Goal: Task Accomplishment & Management: Use online tool/utility

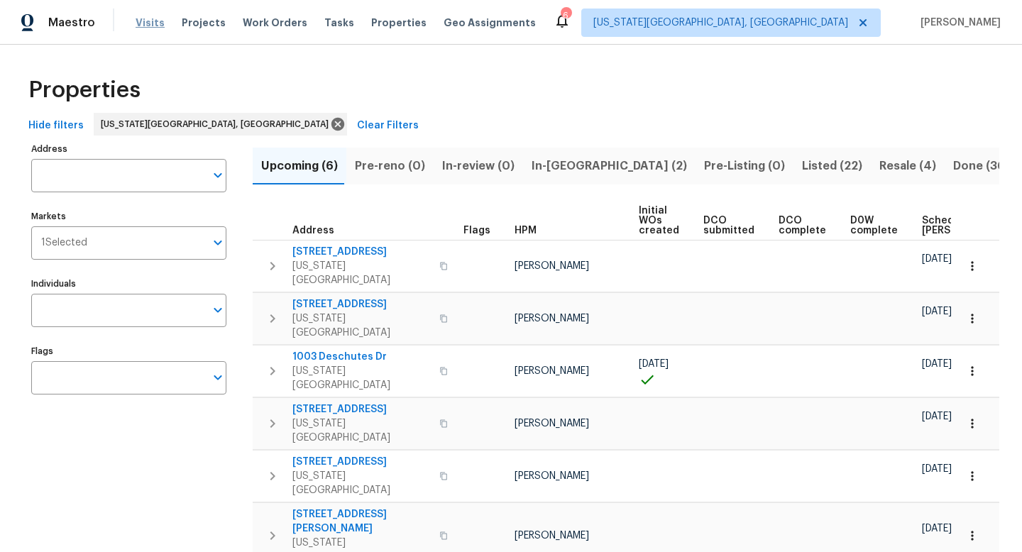
click at [158, 28] on span "Visits" at bounding box center [150, 23] width 29 height 14
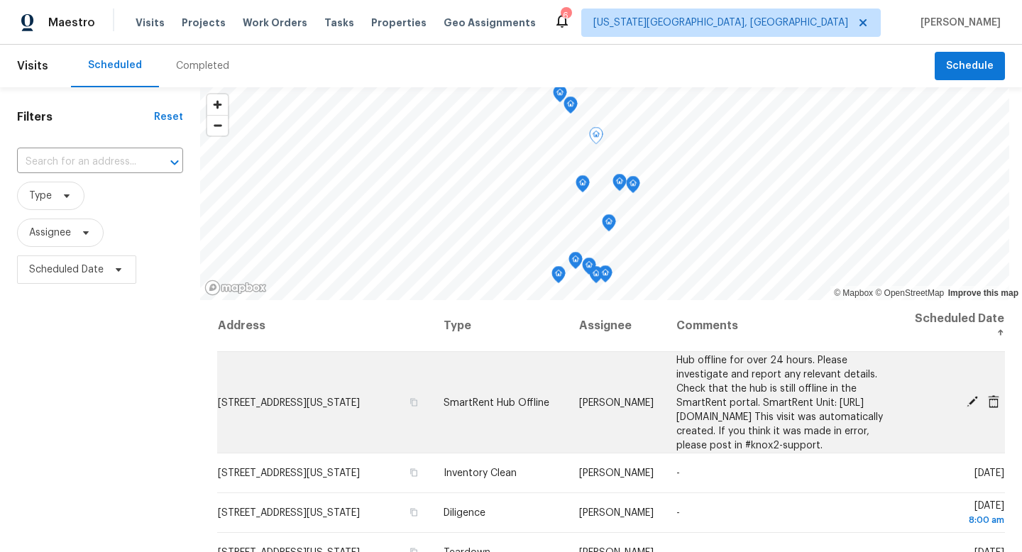
click at [975, 408] on icon at bounding box center [972, 401] width 13 height 13
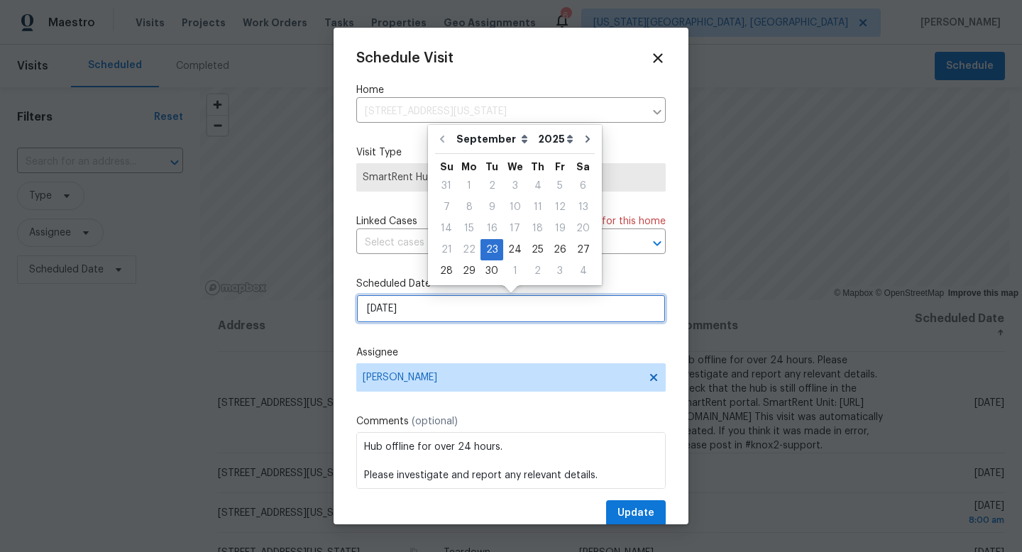
click at [431, 305] on input "[DATE]" at bounding box center [510, 309] width 309 height 28
click at [513, 255] on div "24" at bounding box center [514, 250] width 23 height 20
type input "[DATE]"
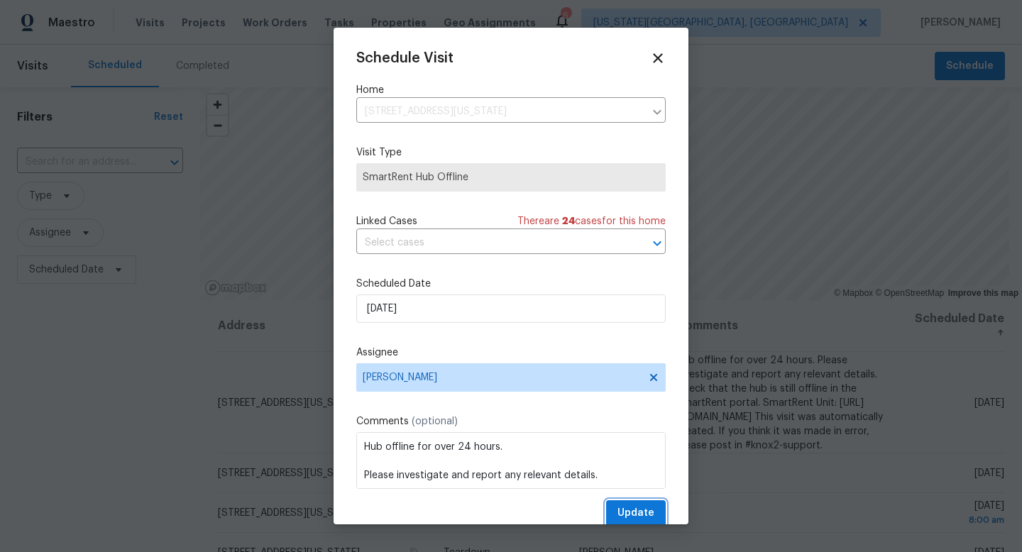
click at [621, 514] on span "Update" at bounding box center [635, 514] width 37 height 18
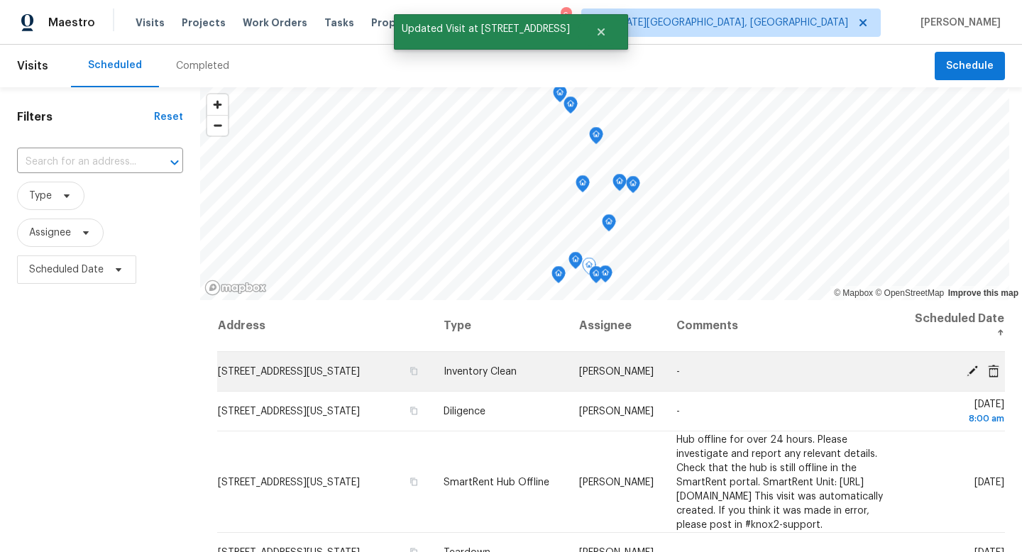
click at [978, 370] on icon at bounding box center [972, 370] width 13 height 13
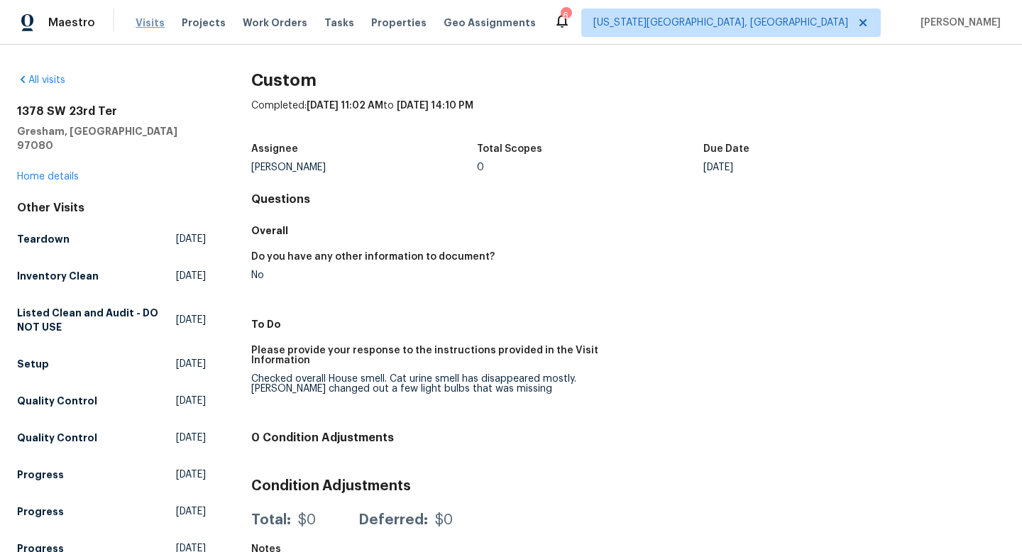
click at [136, 28] on span "Visits" at bounding box center [150, 23] width 29 height 14
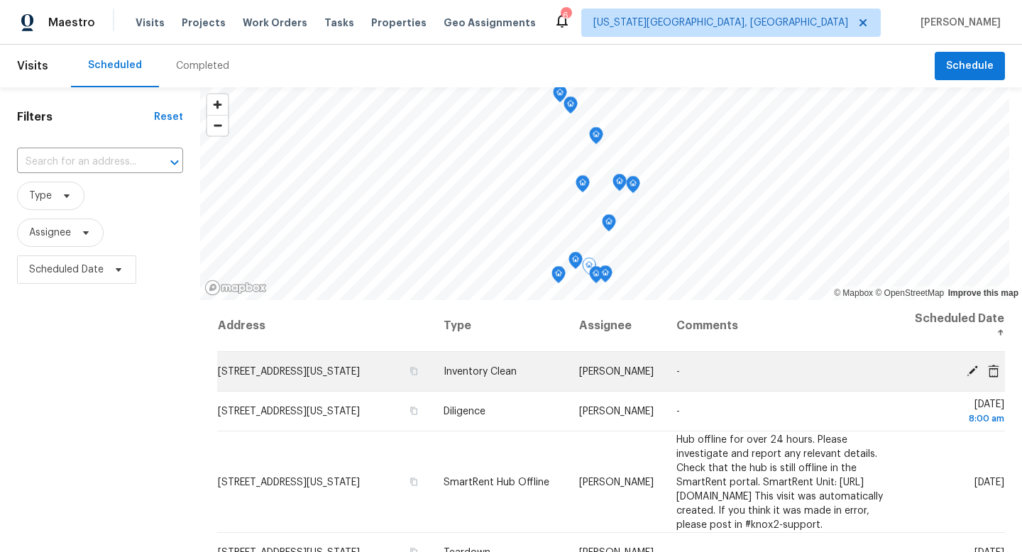
click at [970, 370] on icon at bounding box center [972, 370] width 11 height 11
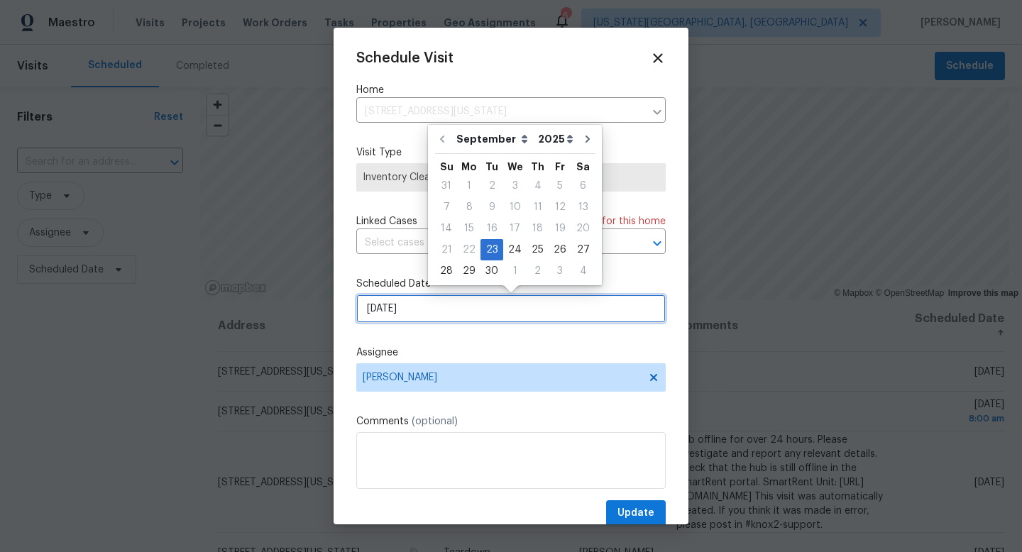
click at [387, 307] on input "[DATE]" at bounding box center [510, 309] width 309 height 28
click at [507, 246] on div "24" at bounding box center [514, 250] width 23 height 20
type input "[DATE]"
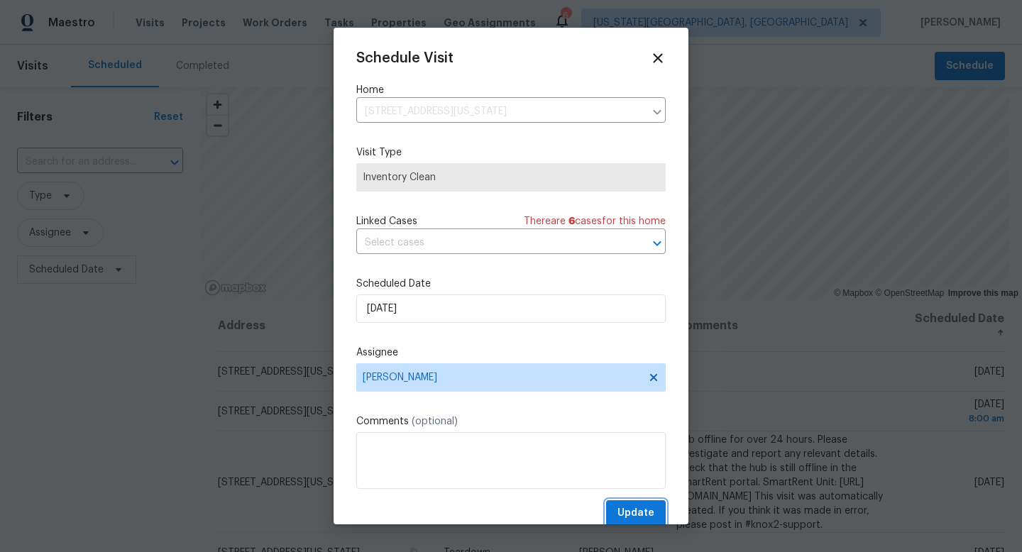
click at [628, 515] on span "Update" at bounding box center [635, 514] width 37 height 18
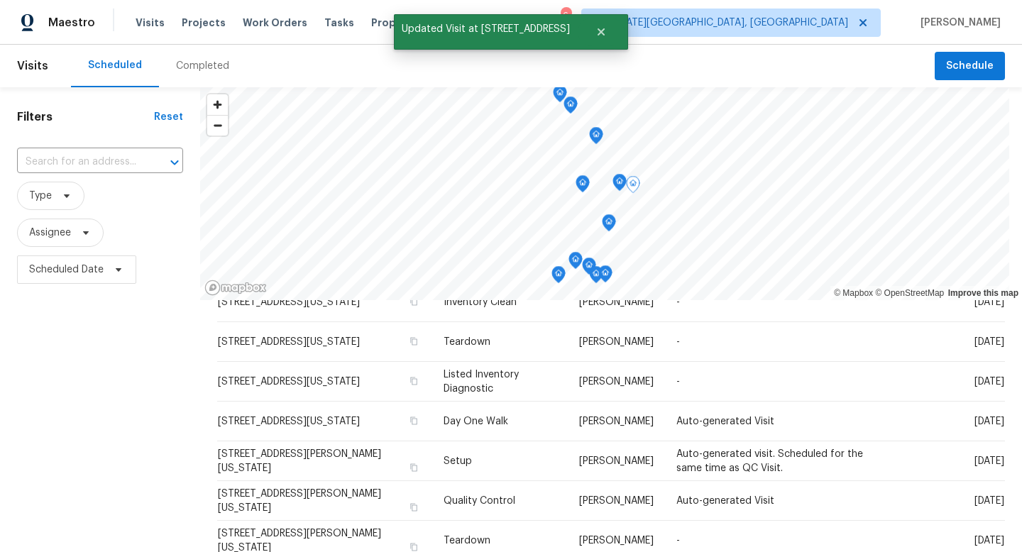
scroll to position [211, 0]
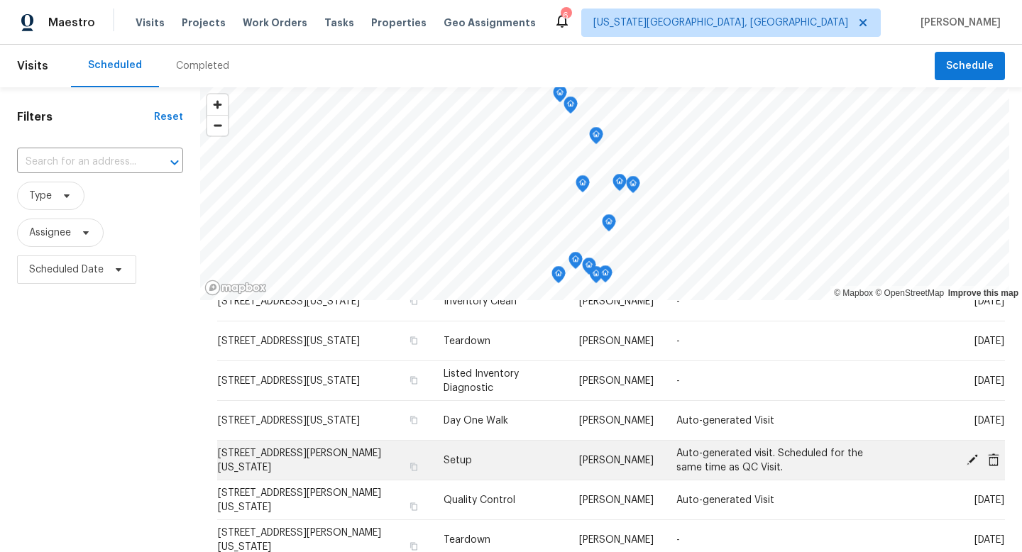
click at [969, 466] on icon at bounding box center [972, 459] width 13 height 13
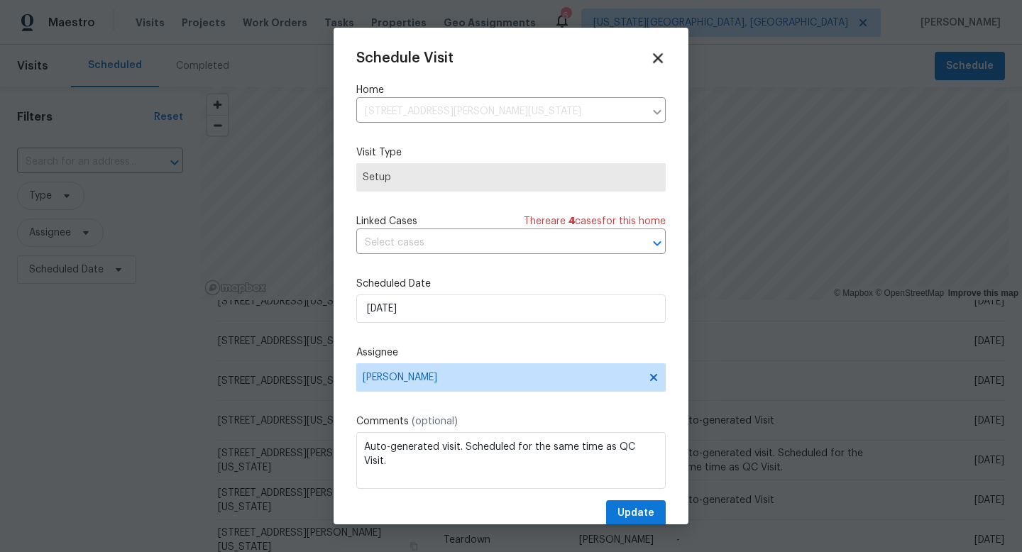
click at [664, 59] on icon at bounding box center [657, 58] width 16 height 16
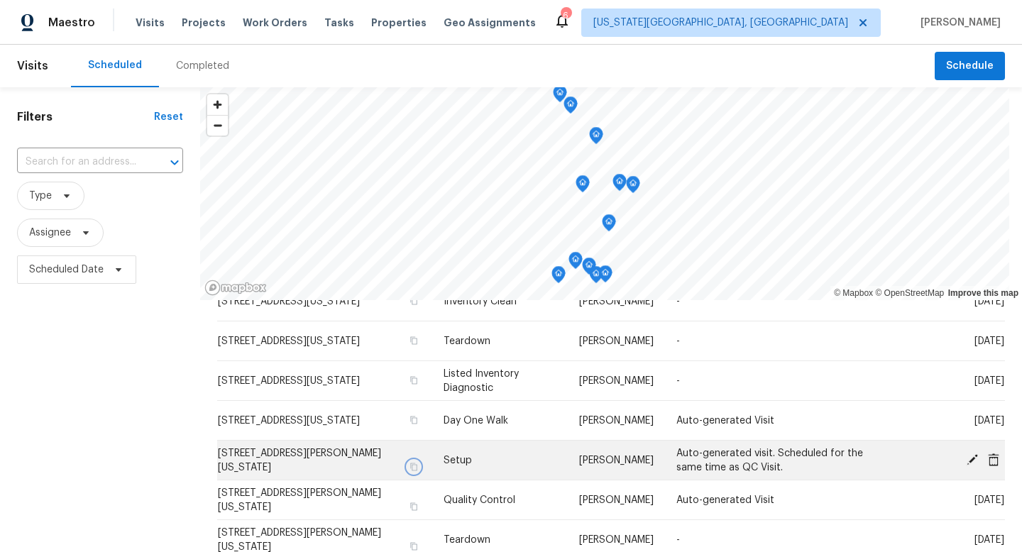
click at [419, 473] on button "button" at bounding box center [414, 467] width 13 height 13
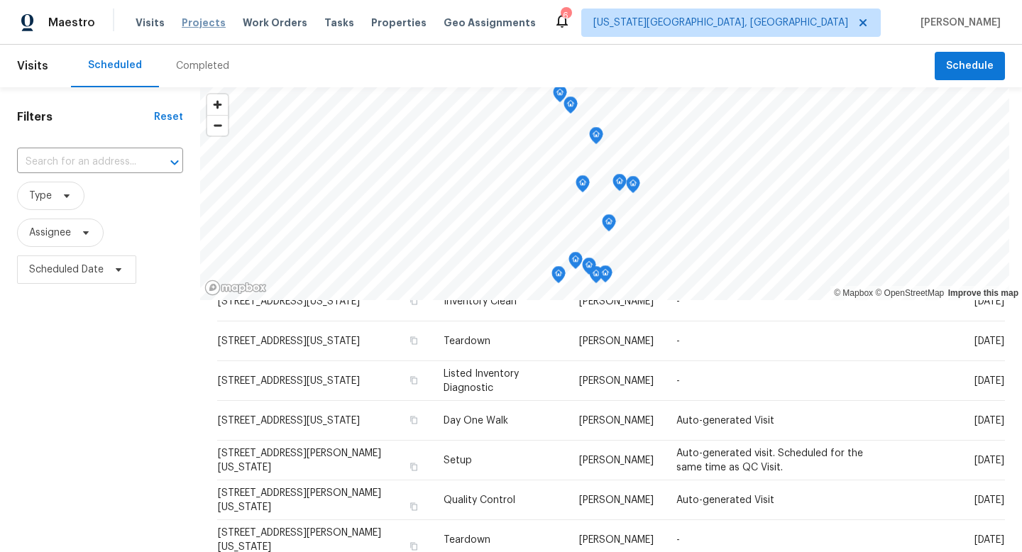
click at [197, 16] on span "Projects" at bounding box center [204, 23] width 44 height 14
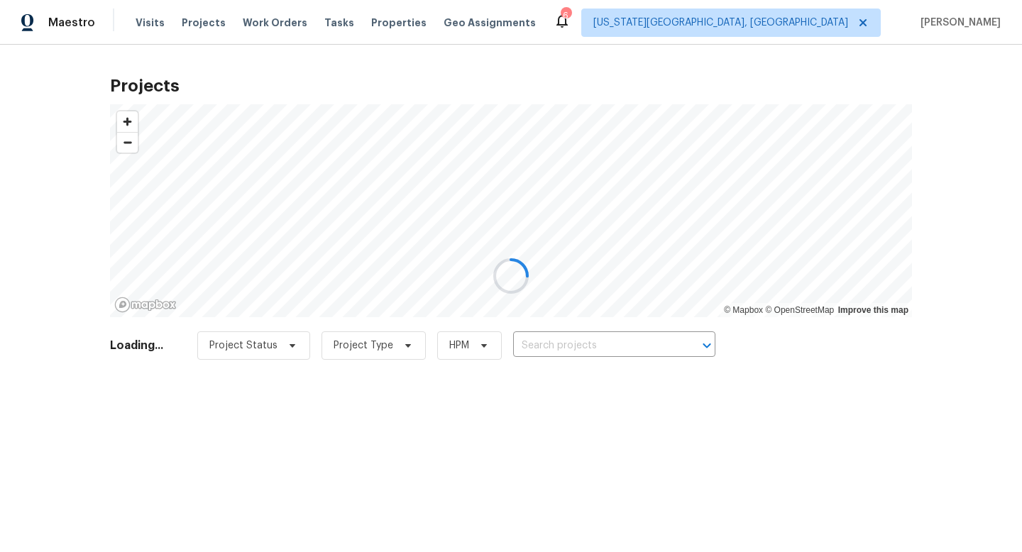
click at [540, 342] on div at bounding box center [511, 276] width 1022 height 552
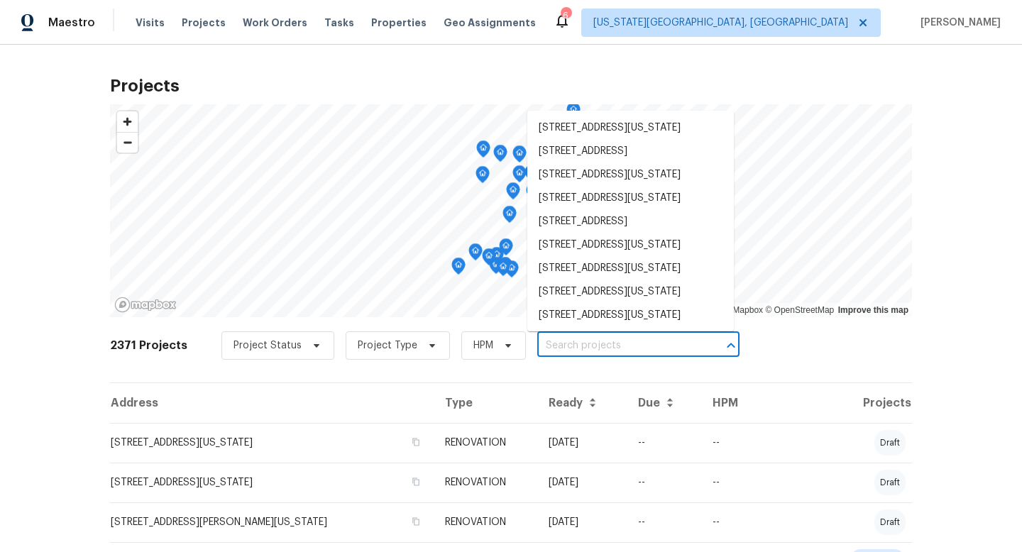
click at [539, 353] on input "text" at bounding box center [618, 346] width 163 height 22
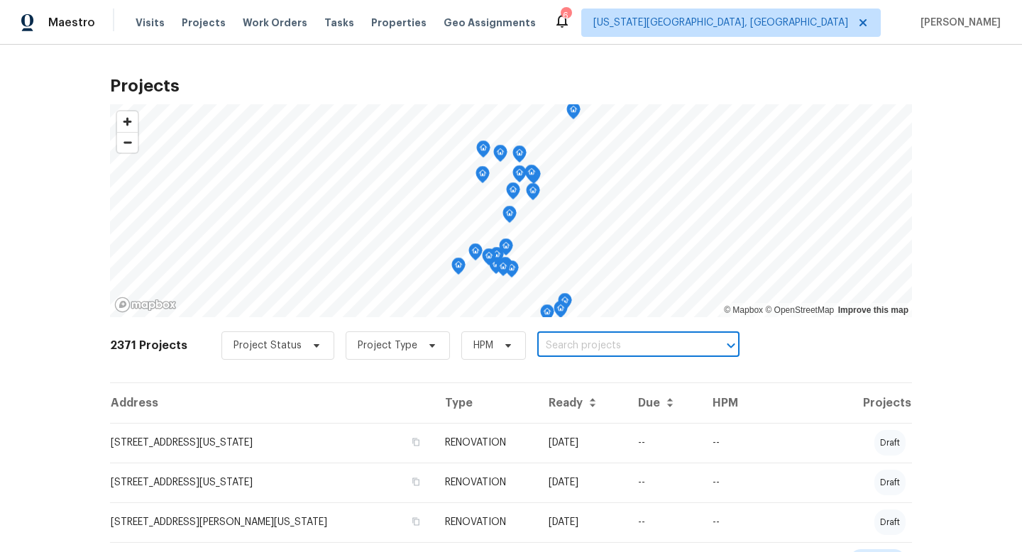
paste input "[STREET_ADDRESS][PERSON_NAME][US_STATE]"
type input "[STREET_ADDRESS][PERSON_NAME][US_STATE]"
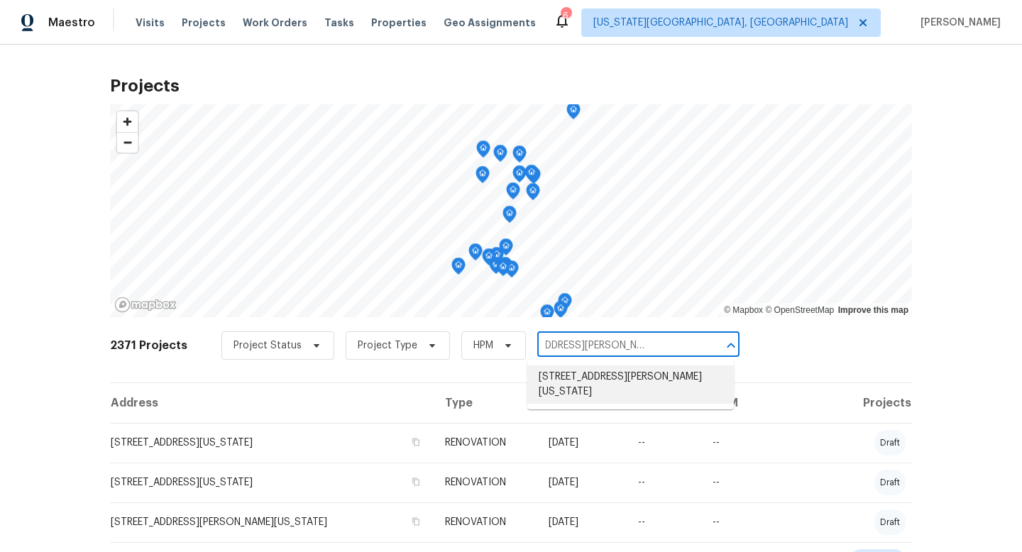
click at [571, 368] on li "[STREET_ADDRESS][PERSON_NAME][US_STATE]" at bounding box center [630, 384] width 207 height 38
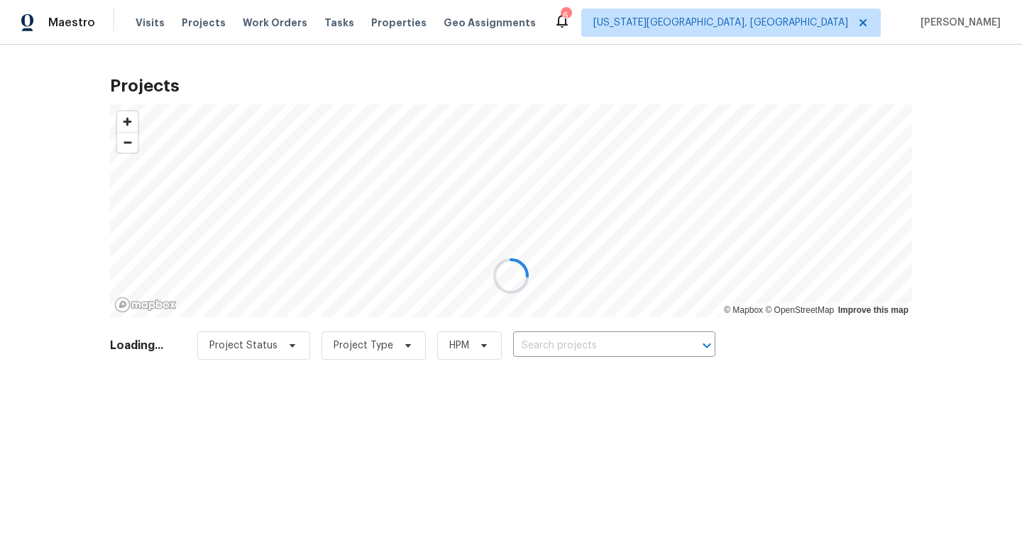
type input "[STREET_ADDRESS][PERSON_NAME][US_STATE]"
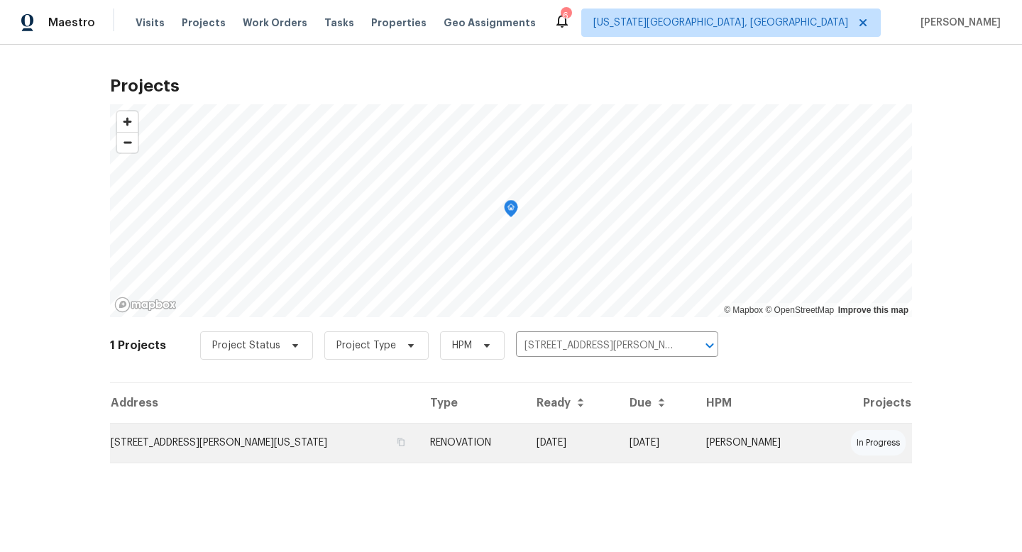
click at [199, 449] on td "[STREET_ADDRESS][PERSON_NAME][US_STATE]" at bounding box center [264, 443] width 309 height 40
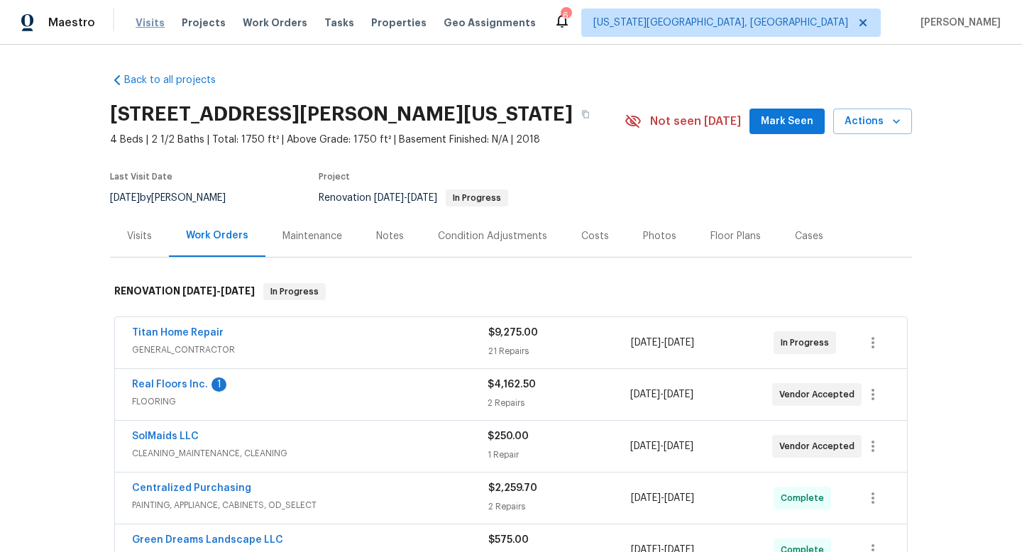
click at [152, 23] on span "Visits" at bounding box center [150, 23] width 29 height 14
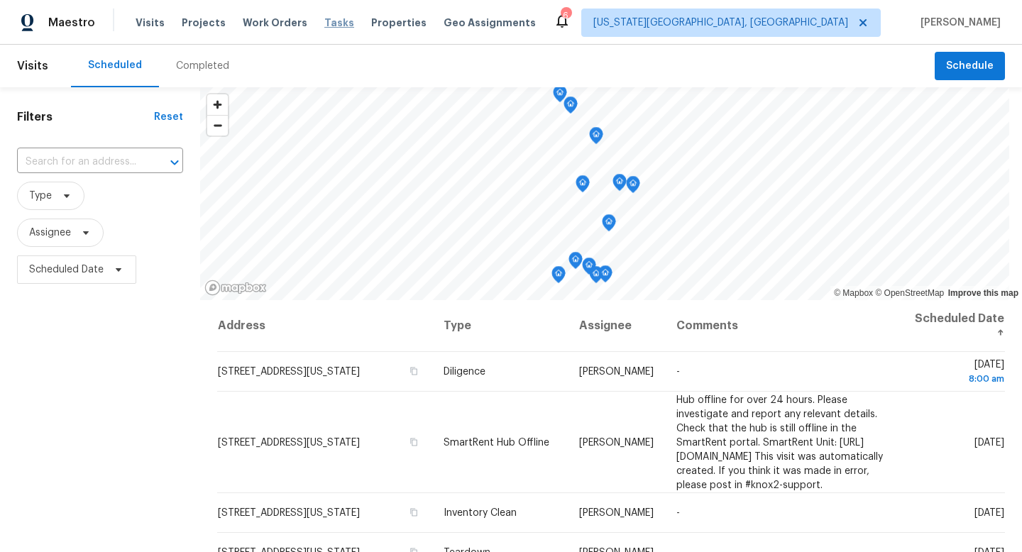
click at [324, 25] on span "Tasks" at bounding box center [339, 23] width 30 height 10
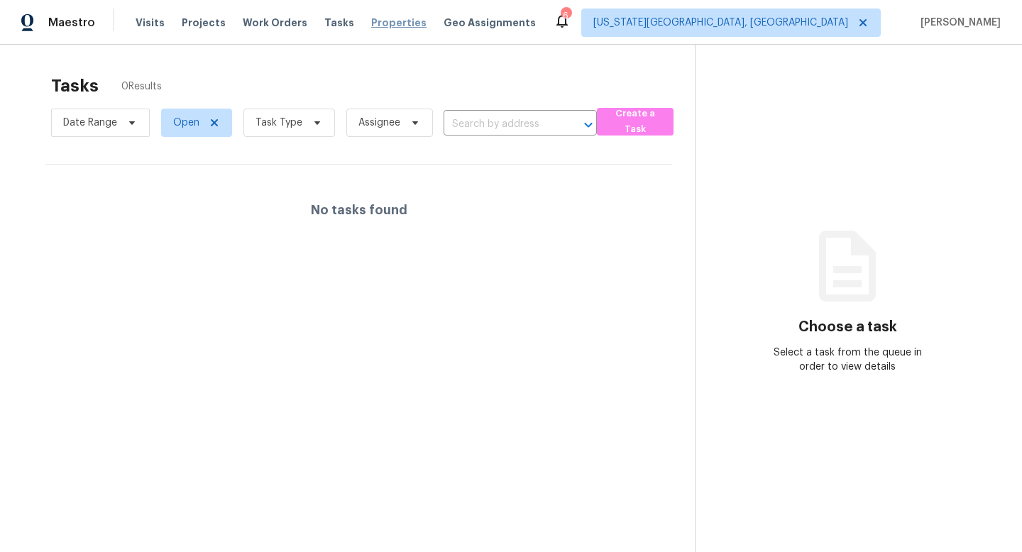
click at [371, 23] on span "Properties" at bounding box center [398, 23] width 55 height 14
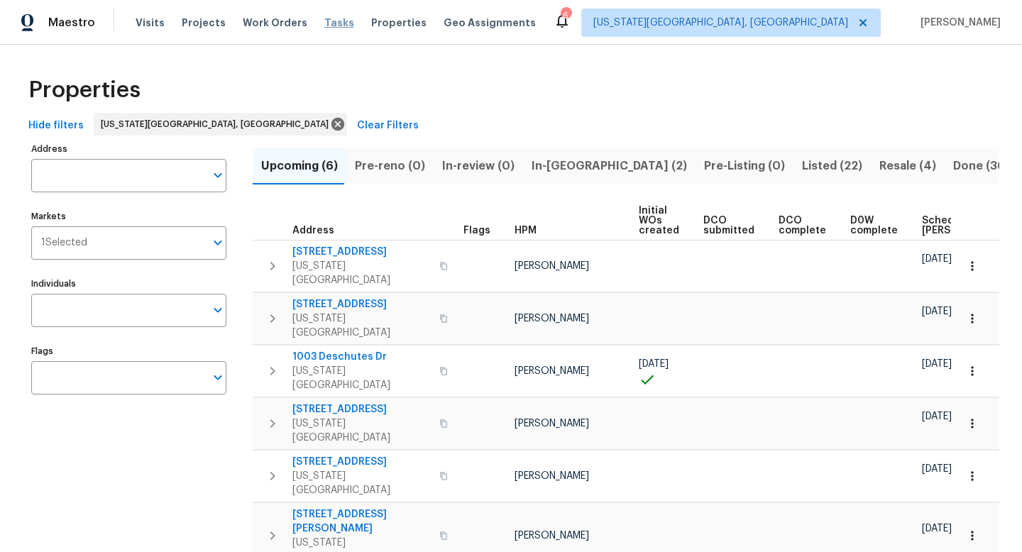
click at [324, 27] on span "Tasks" at bounding box center [339, 23] width 30 height 10
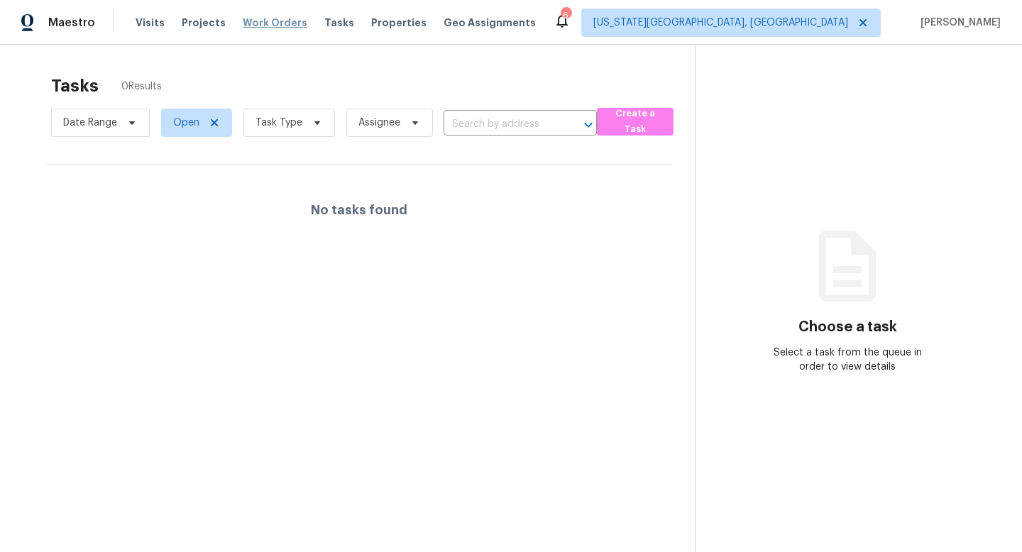
click at [277, 23] on span "Work Orders" at bounding box center [275, 23] width 65 height 14
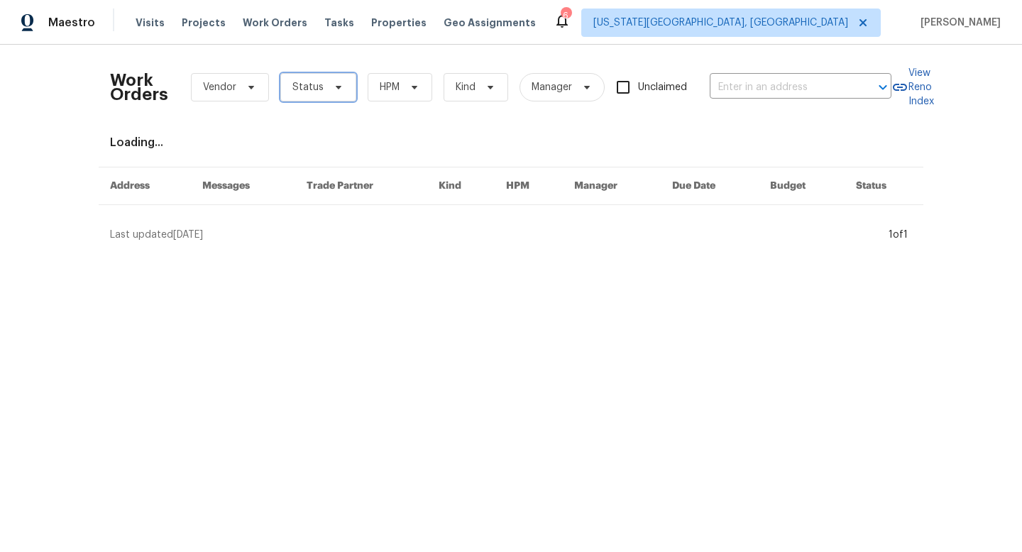
click at [320, 81] on span "Status" at bounding box center [307, 87] width 31 height 14
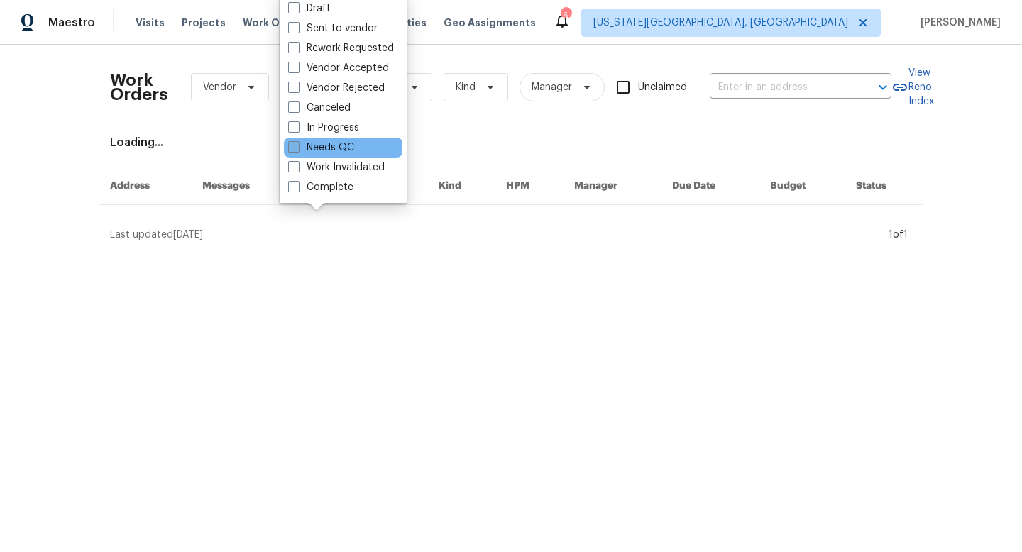
click at [315, 150] on label "Needs QC" at bounding box center [321, 148] width 66 height 14
click at [297, 150] on input "Needs QC" at bounding box center [292, 145] width 9 height 9
checkbox input "true"
